Goal: Task Accomplishment & Management: Use online tool/utility

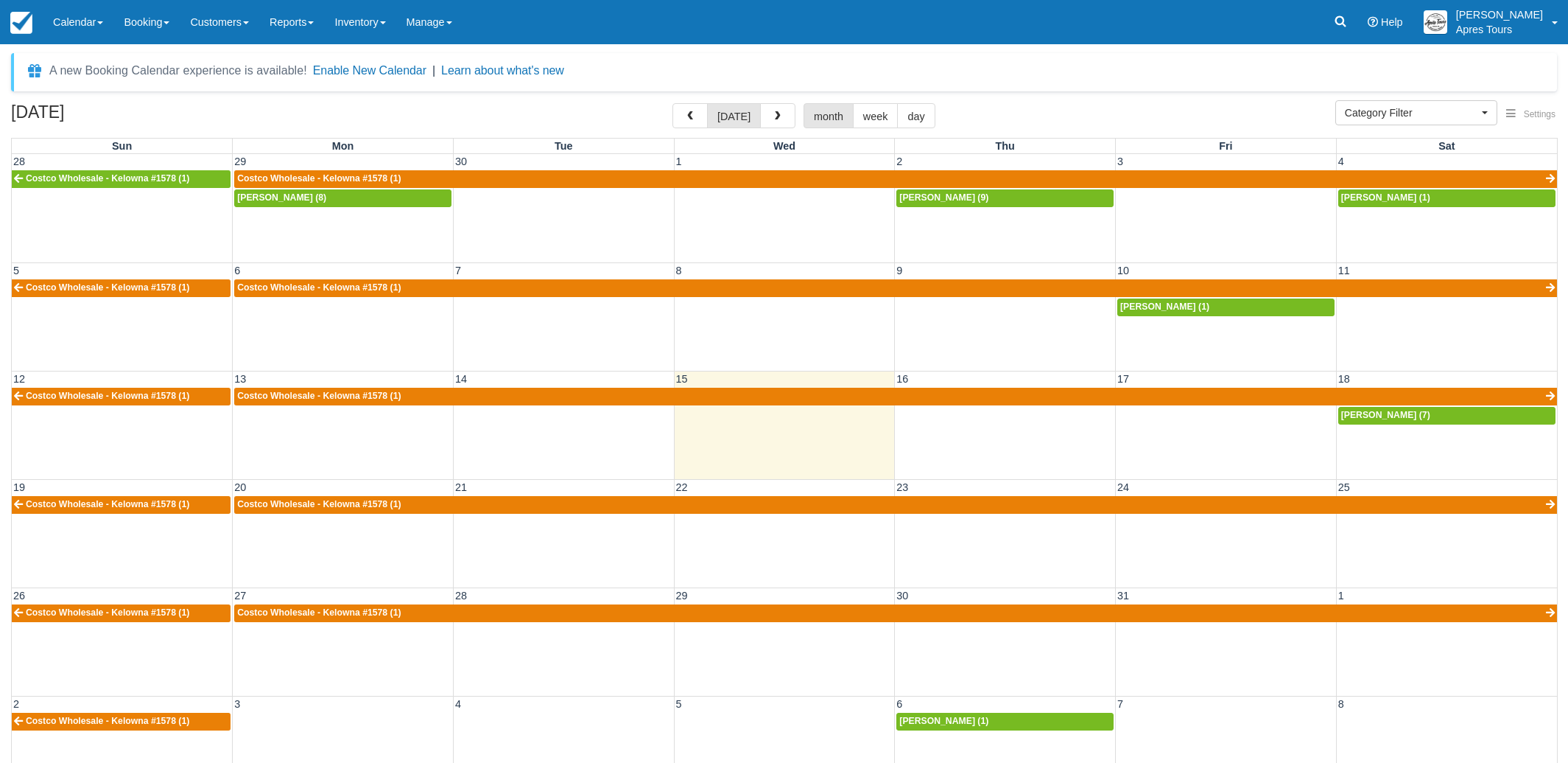
select select
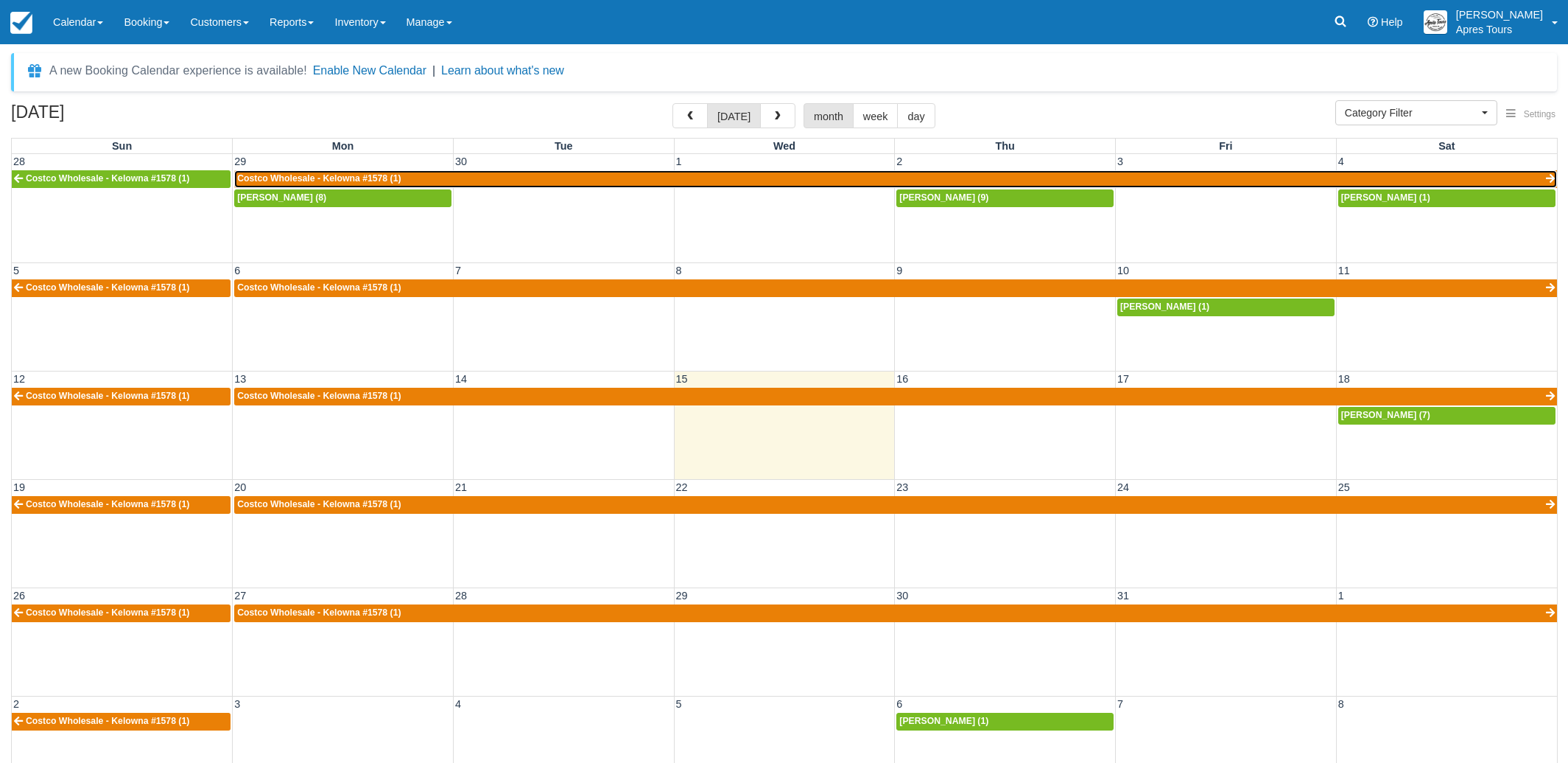
click at [610, 178] on link "Costco Wholesale - Kelowna #1578 (1)" at bounding box center [896, 178] width 1323 height 18
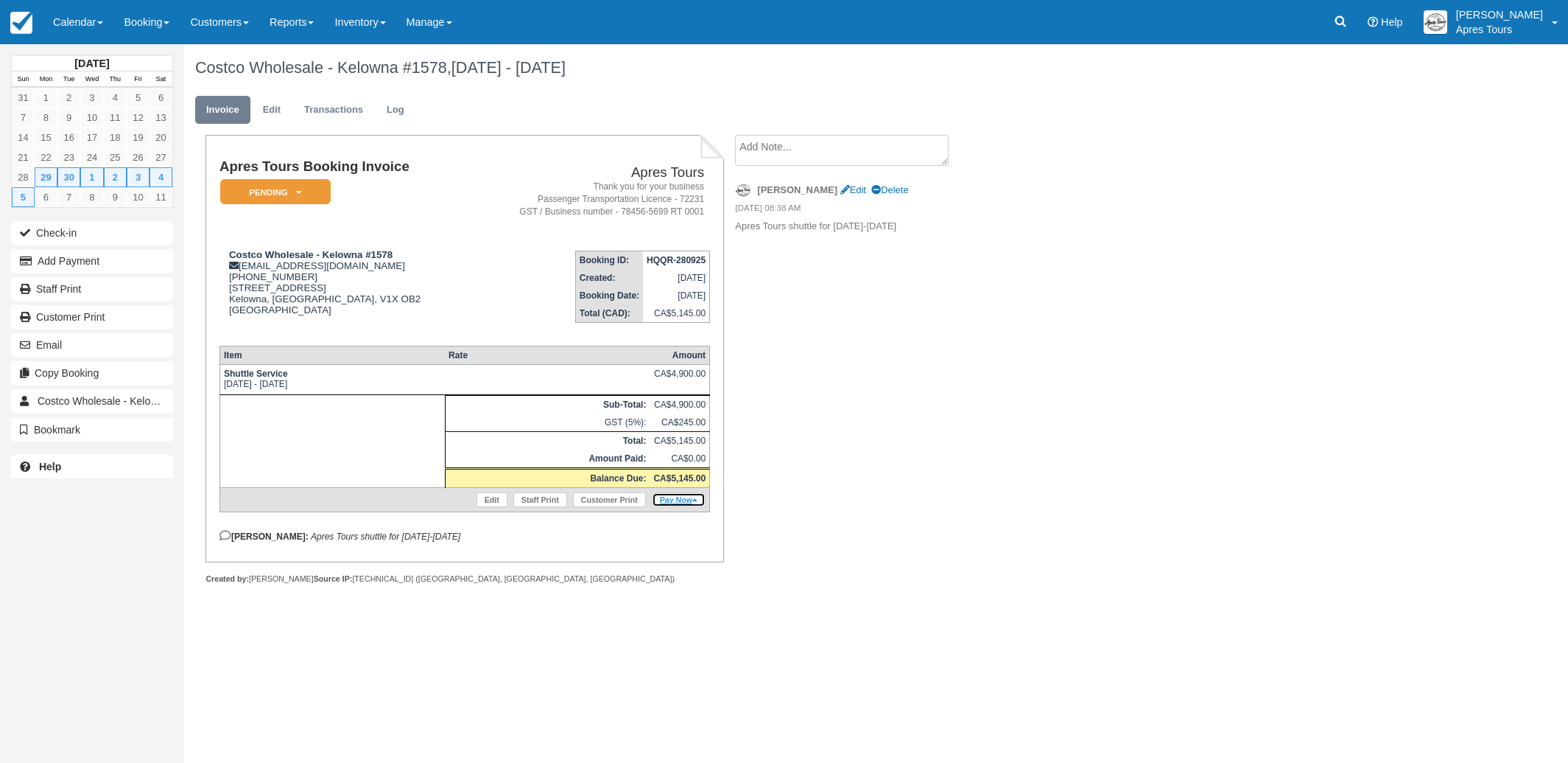
click at [676, 507] on link "Pay Now" at bounding box center [679, 500] width 54 height 15
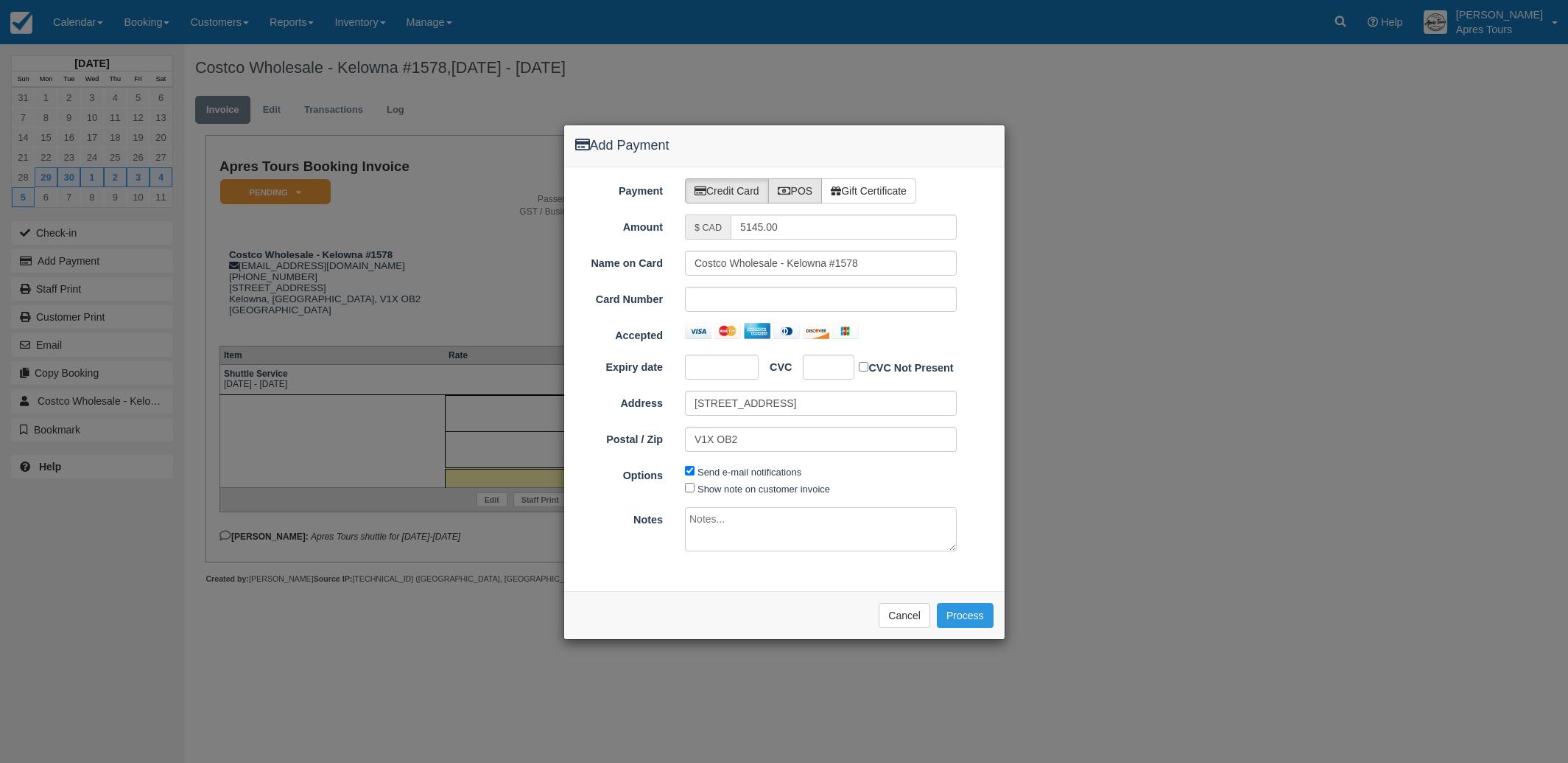
click at [785, 196] on label "POS" at bounding box center [795, 191] width 54 height 25
radio input "true"
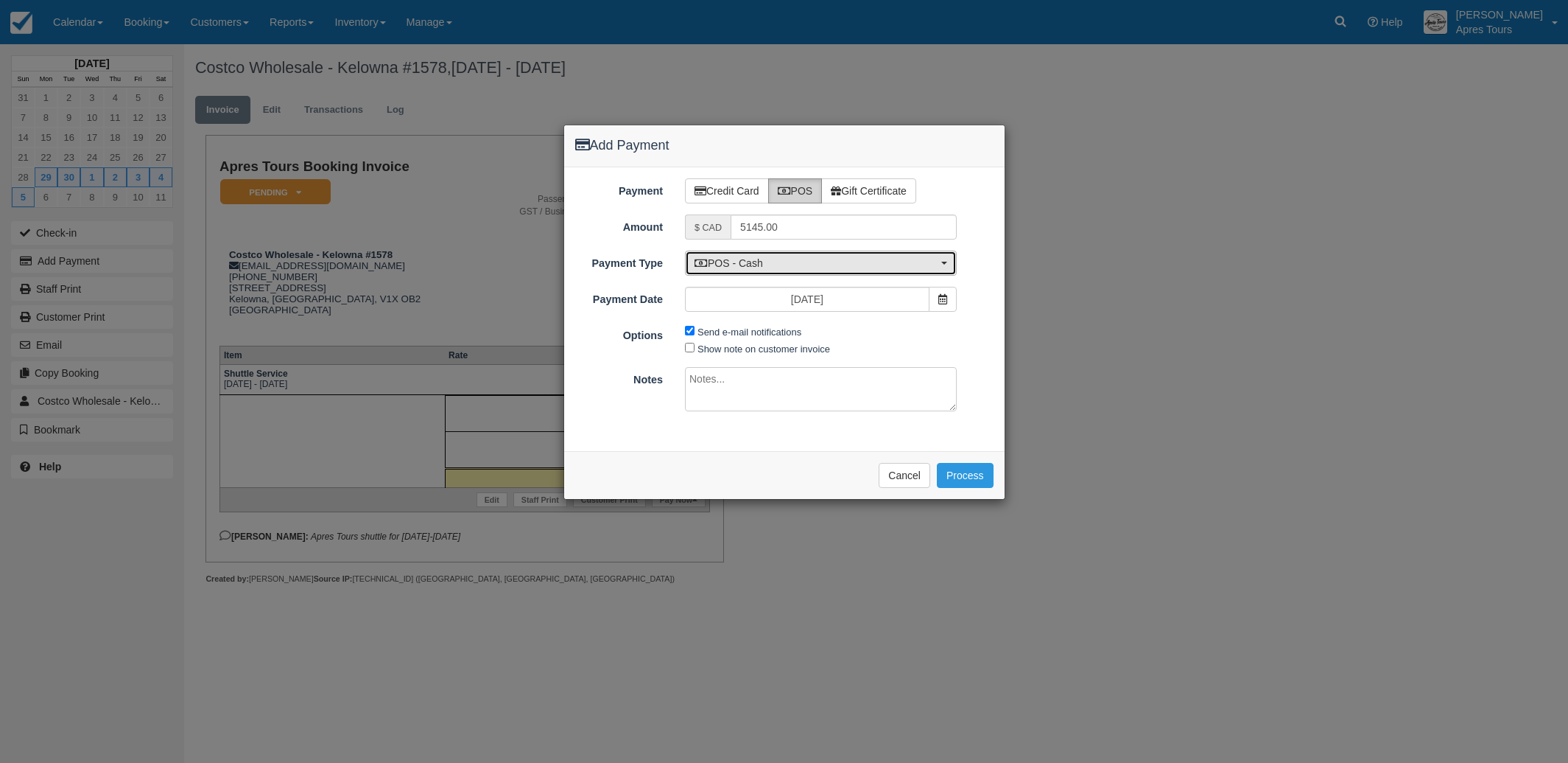
click at [784, 266] on span "POS - Cash" at bounding box center [816, 263] width 243 height 15
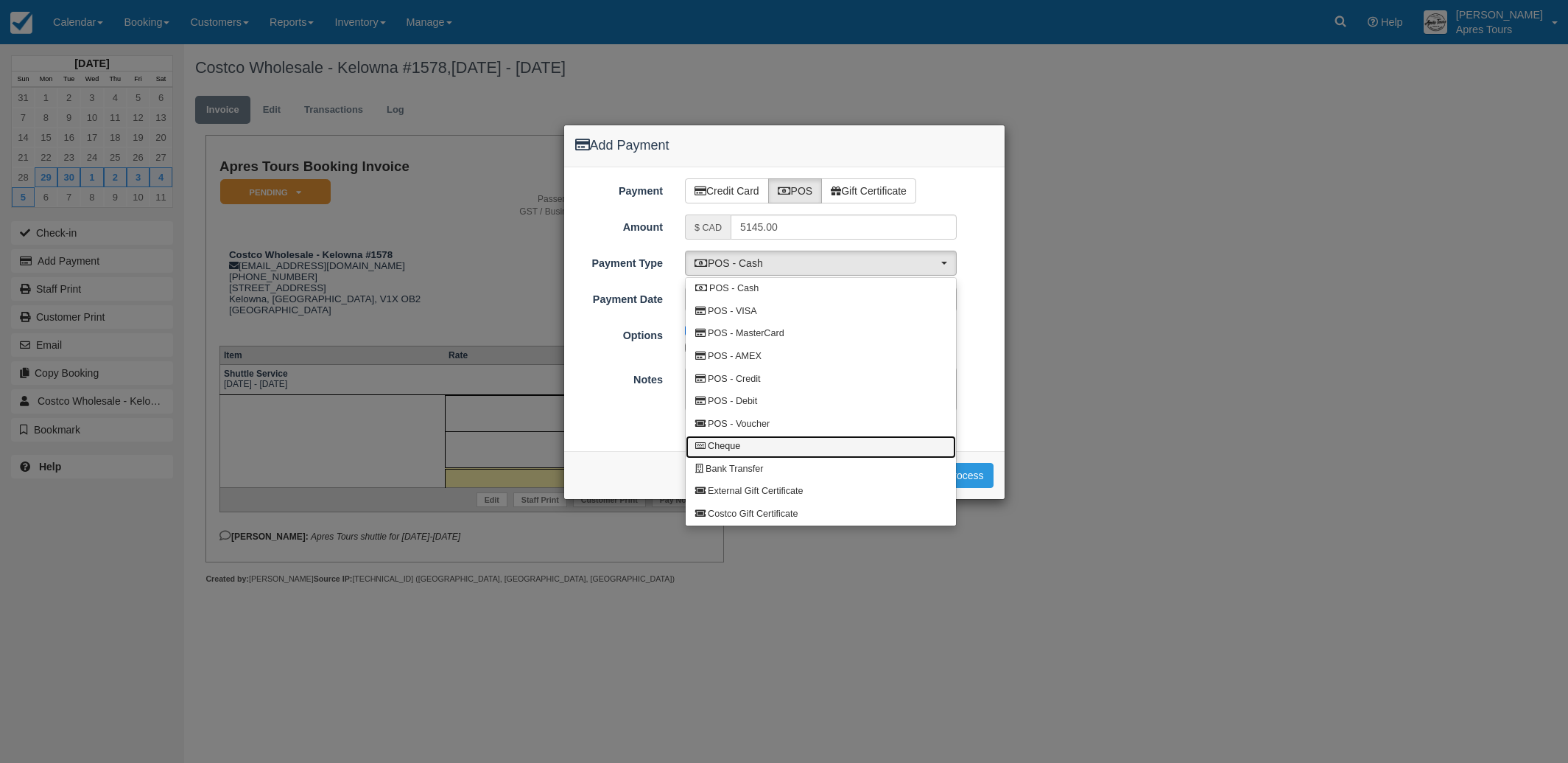
click at [732, 449] on span "Cheque" at bounding box center [723, 446] width 33 height 13
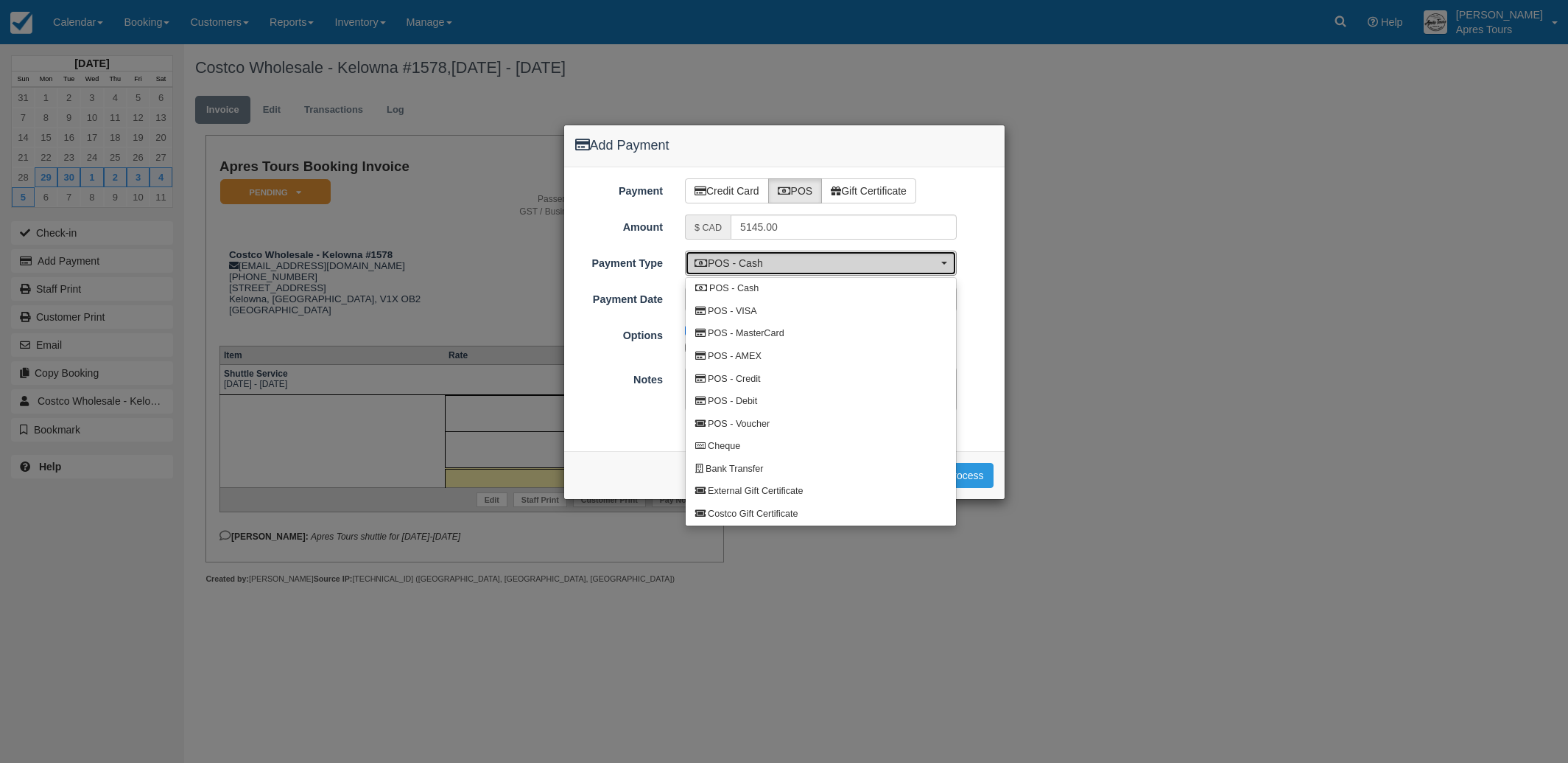
select select "CHEQUE"
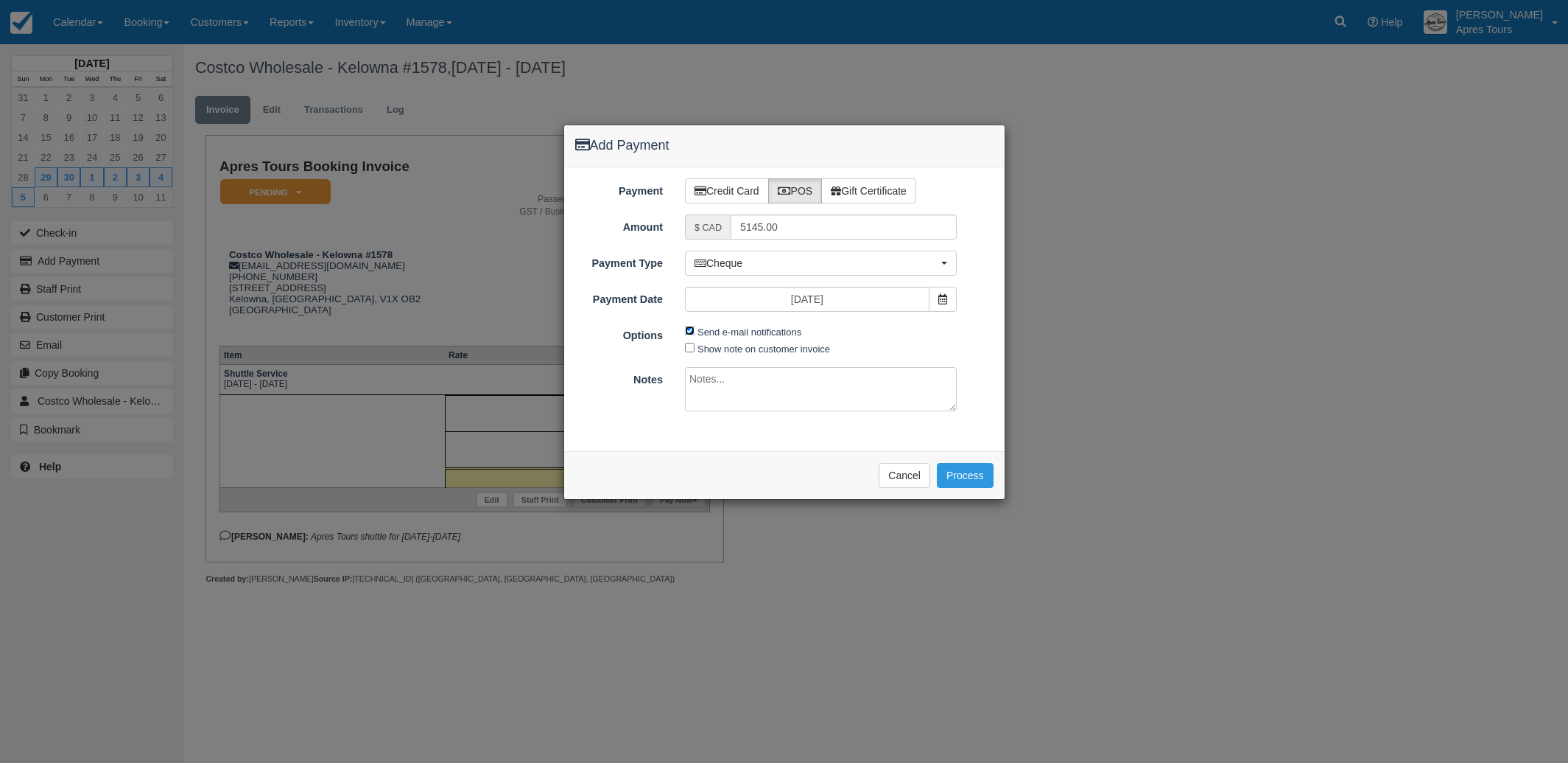
click at [687, 332] on input "Send e-mail notifications" at bounding box center [689, 330] width 9 height 9
checkbox input "false"
click at [981, 475] on button "Process" at bounding box center [965, 475] width 57 height 25
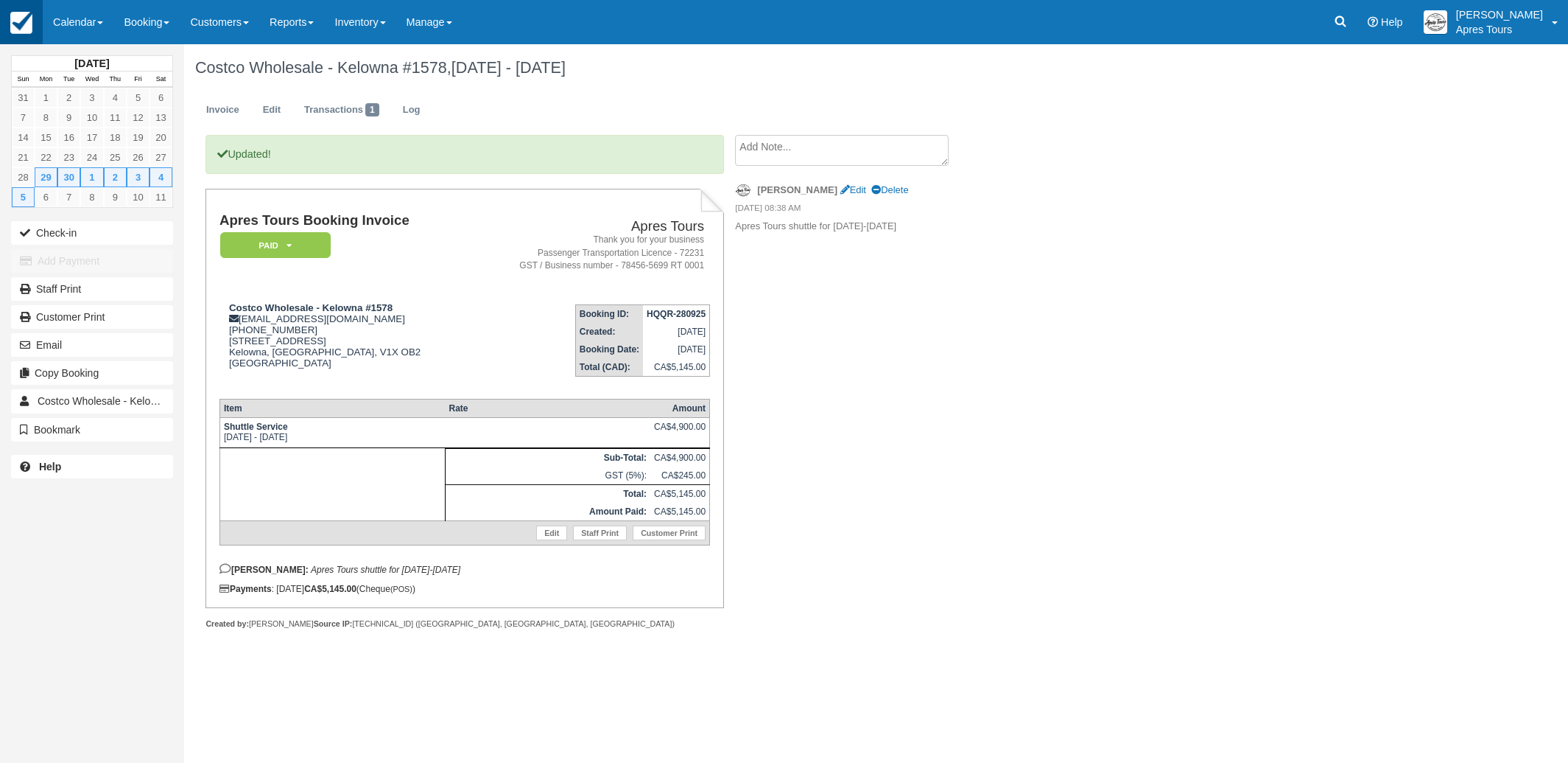
click at [31, 30] on img at bounding box center [21, 23] width 22 height 22
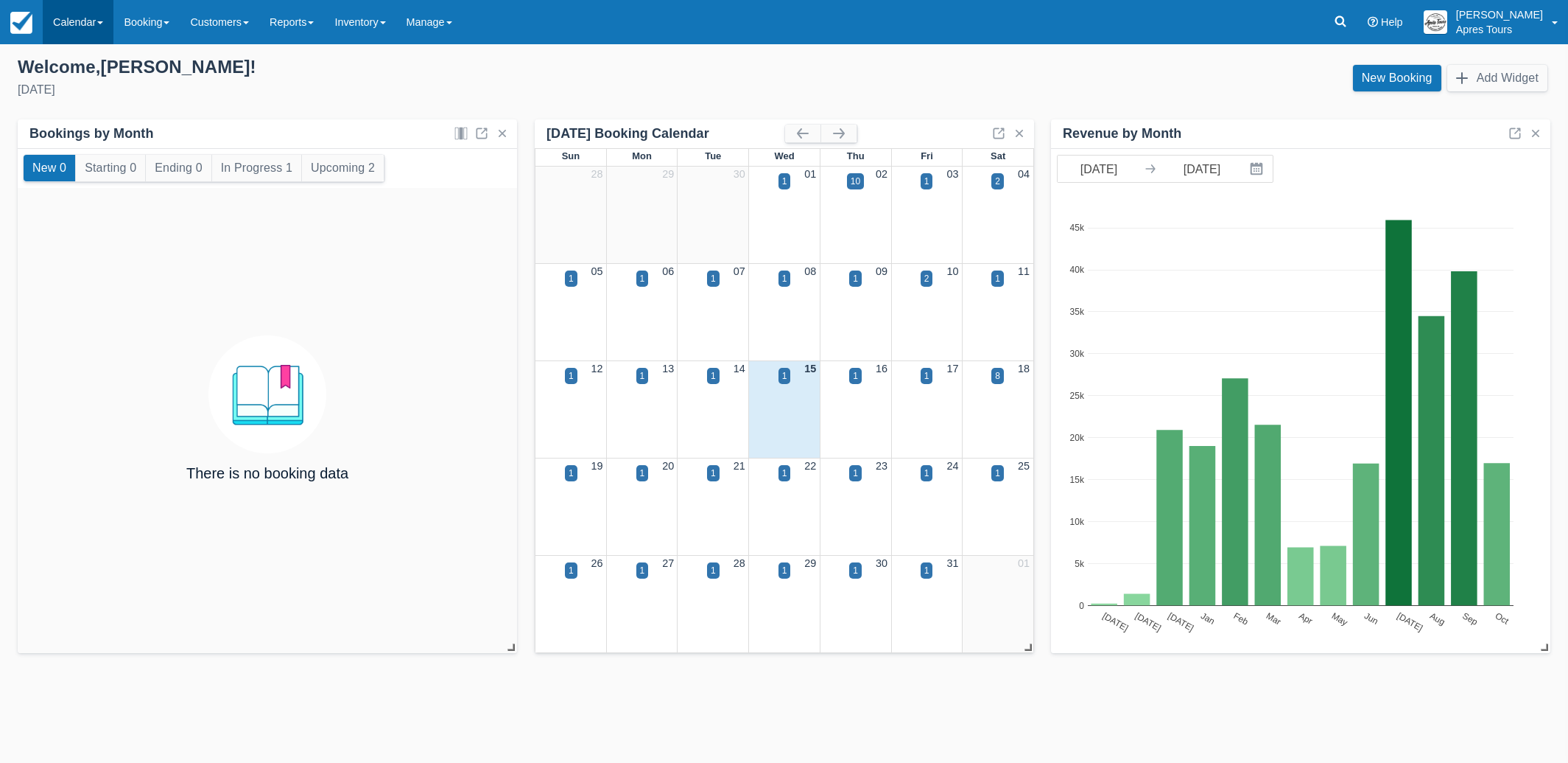
click at [67, 28] on link "Calendar" at bounding box center [78, 22] width 70 height 44
click at [70, 146] on link "Month" at bounding box center [101, 139] width 116 height 31
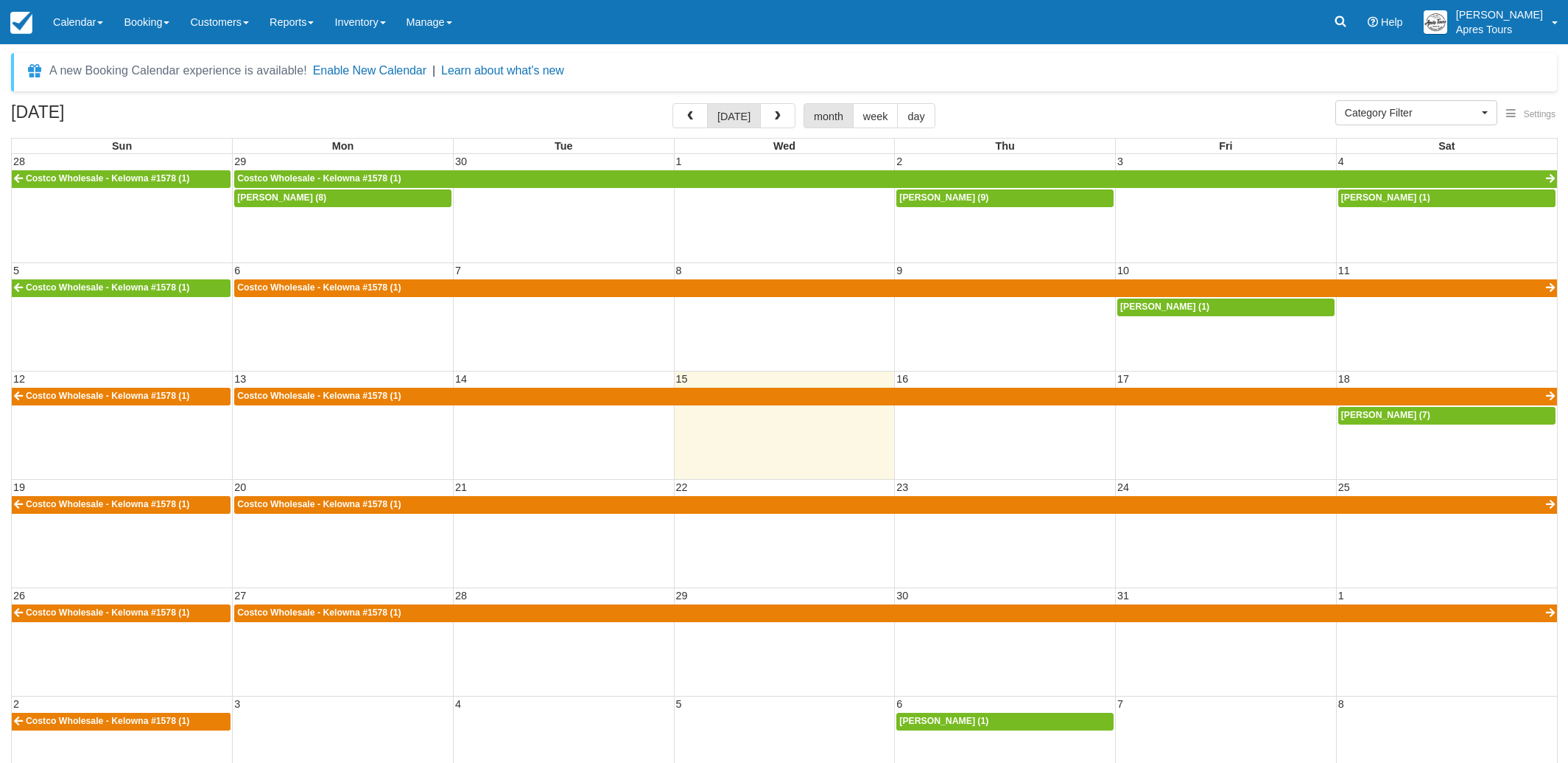
select select
